Goal: Navigation & Orientation: Understand site structure

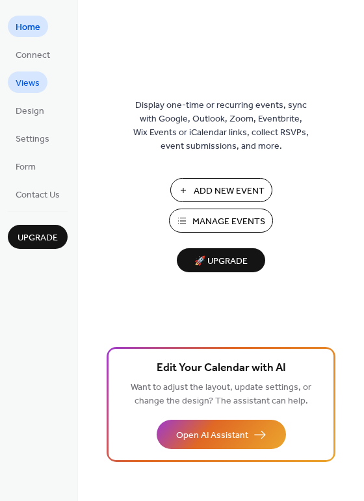
click at [32, 86] on span "Views" at bounding box center [28, 84] width 24 height 14
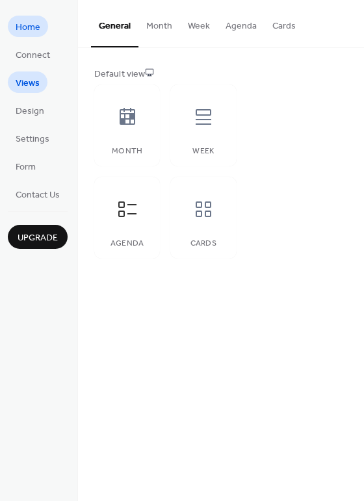
click at [25, 25] on span "Home" at bounding box center [28, 28] width 25 height 14
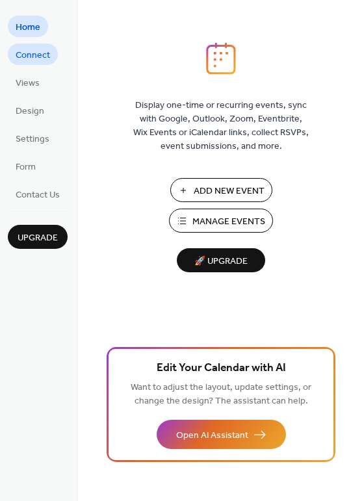
click at [23, 55] on span "Connect" at bounding box center [33, 56] width 34 height 14
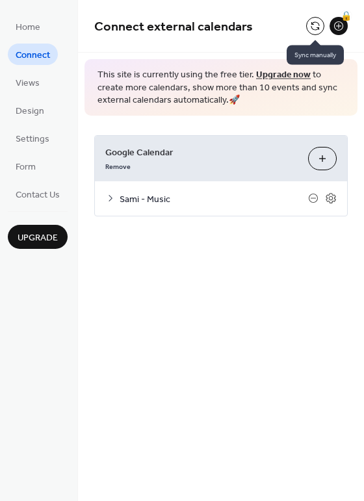
click at [315, 23] on button at bounding box center [315, 26] width 18 height 18
